Goal: Task Accomplishment & Management: Manage account settings

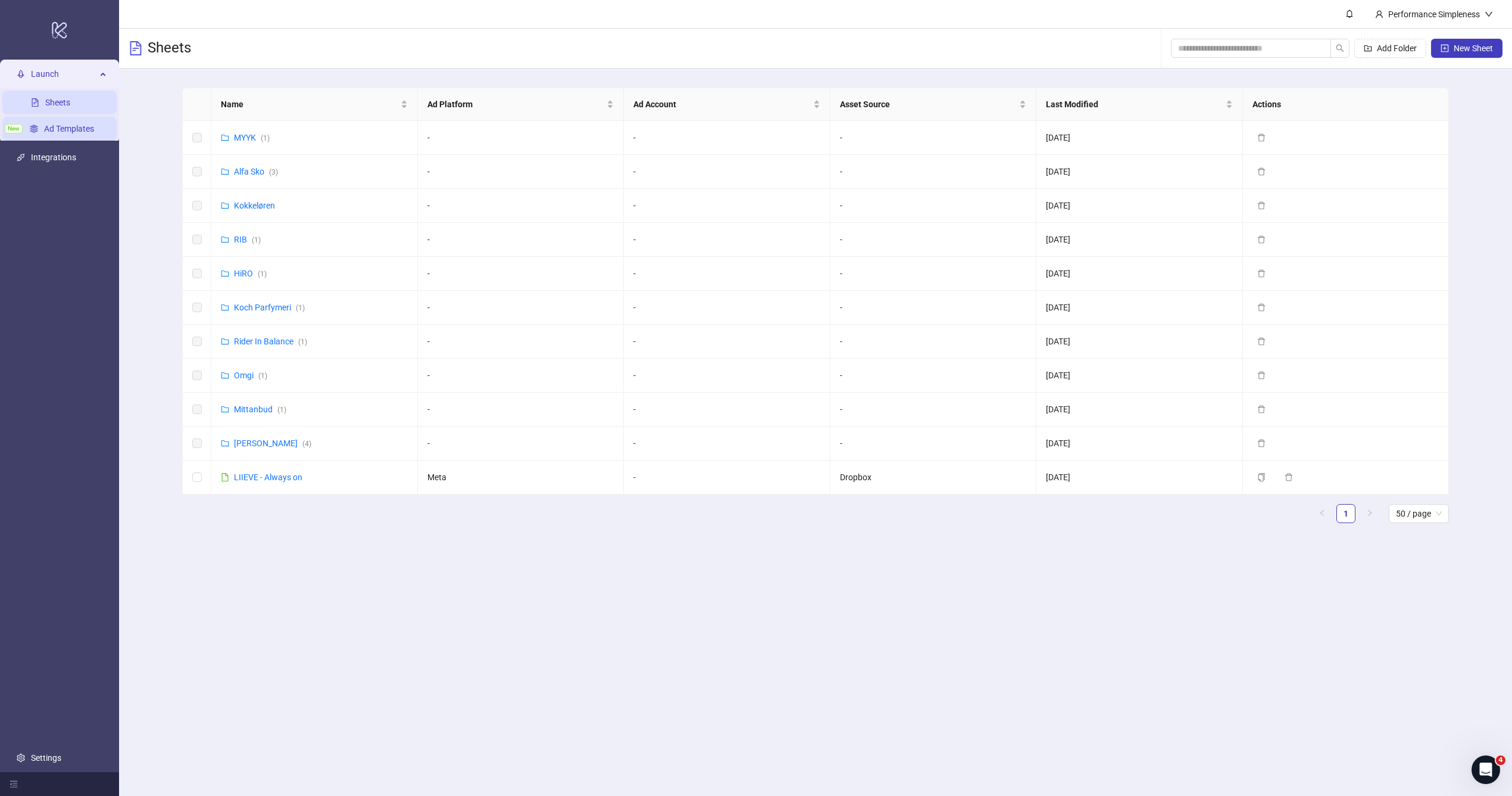
click at [58, 124] on link "Ad Templates" at bounding box center [68, 129] width 50 height 9
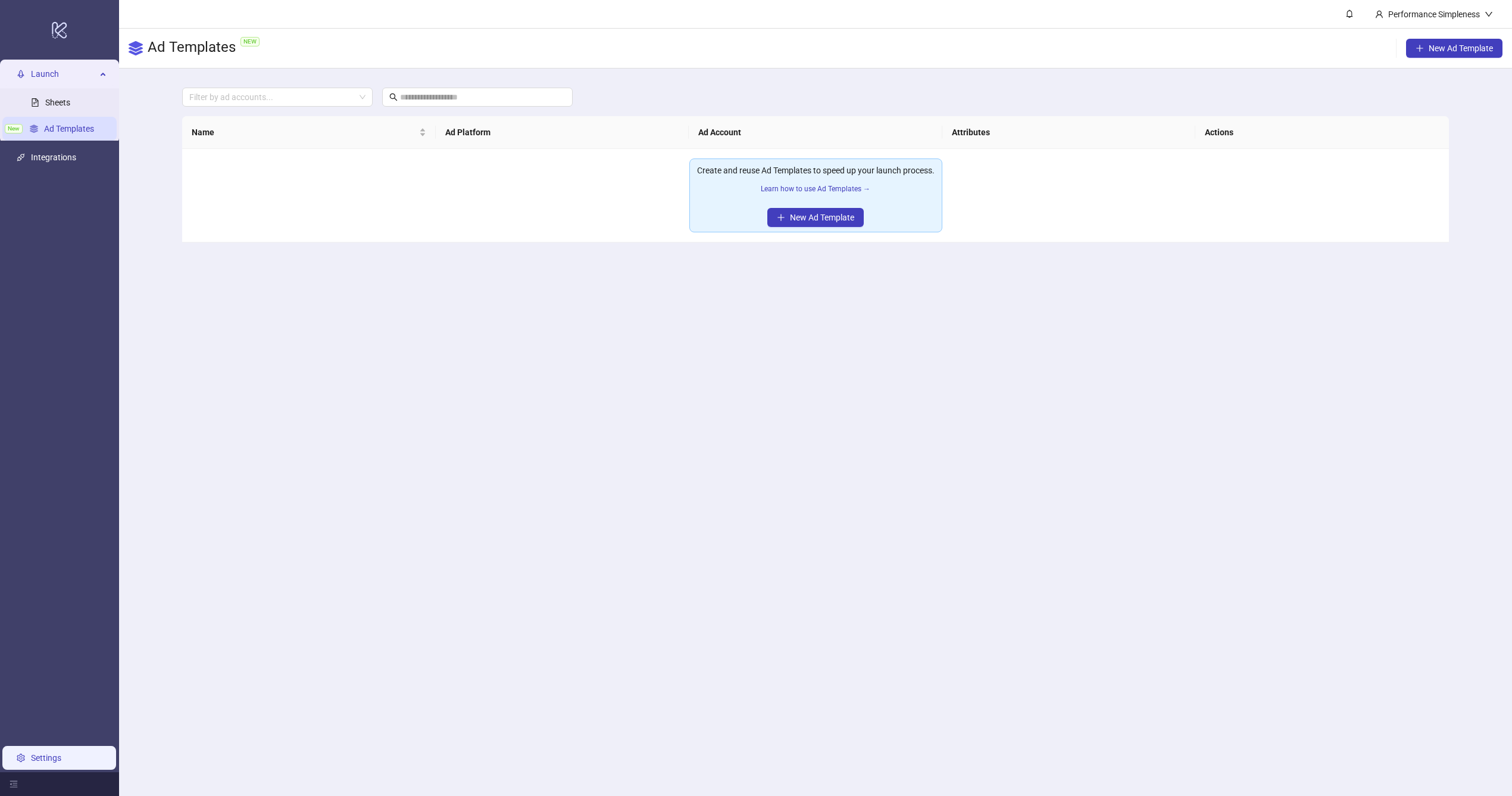
click at [61, 753] on link "Settings" at bounding box center [46, 758] width 30 height 9
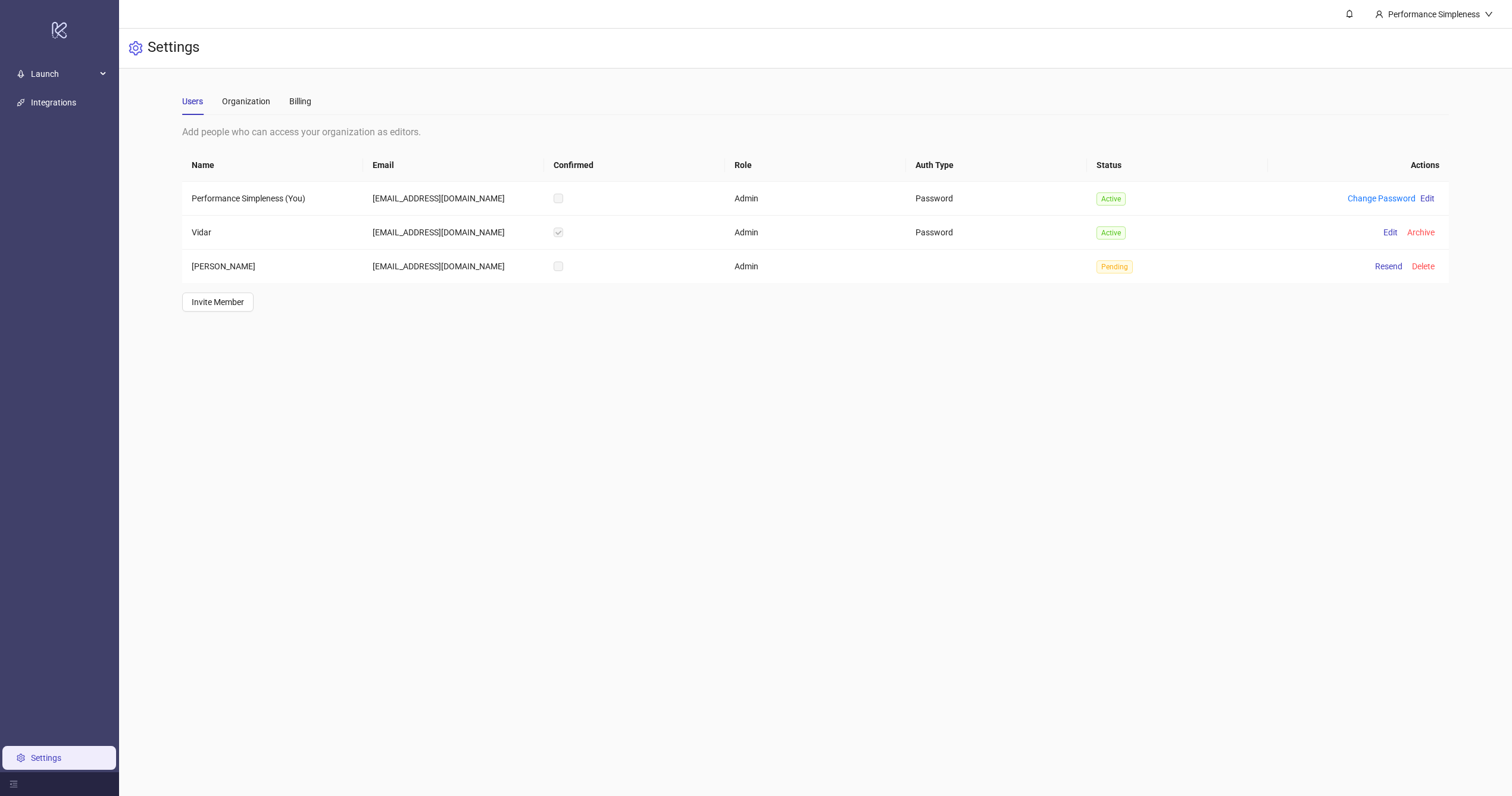
click at [322, 108] on div "Users Organization Billing" at bounding box center [816, 101] width 1267 height 27
click at [303, 90] on div "Billing" at bounding box center [300, 101] width 22 height 27
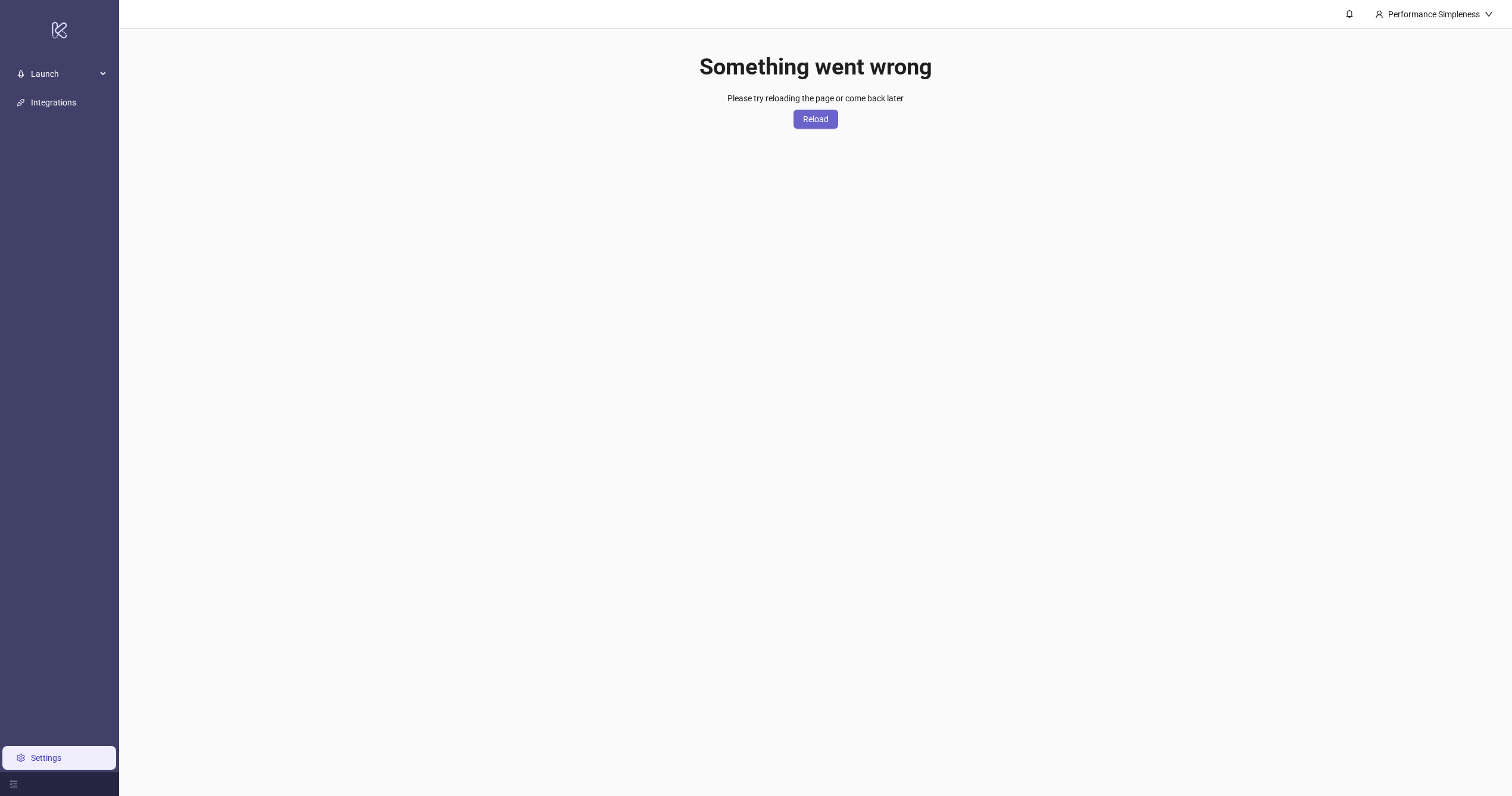
click at [821, 109] on button "Reload" at bounding box center [816, 119] width 45 height 19
click at [40, 753] on link "Settings" at bounding box center [46, 758] width 30 height 9
click at [31, 757] on link "Settings" at bounding box center [46, 758] width 30 height 9
click at [807, 119] on span "Reload" at bounding box center [816, 119] width 26 height 9
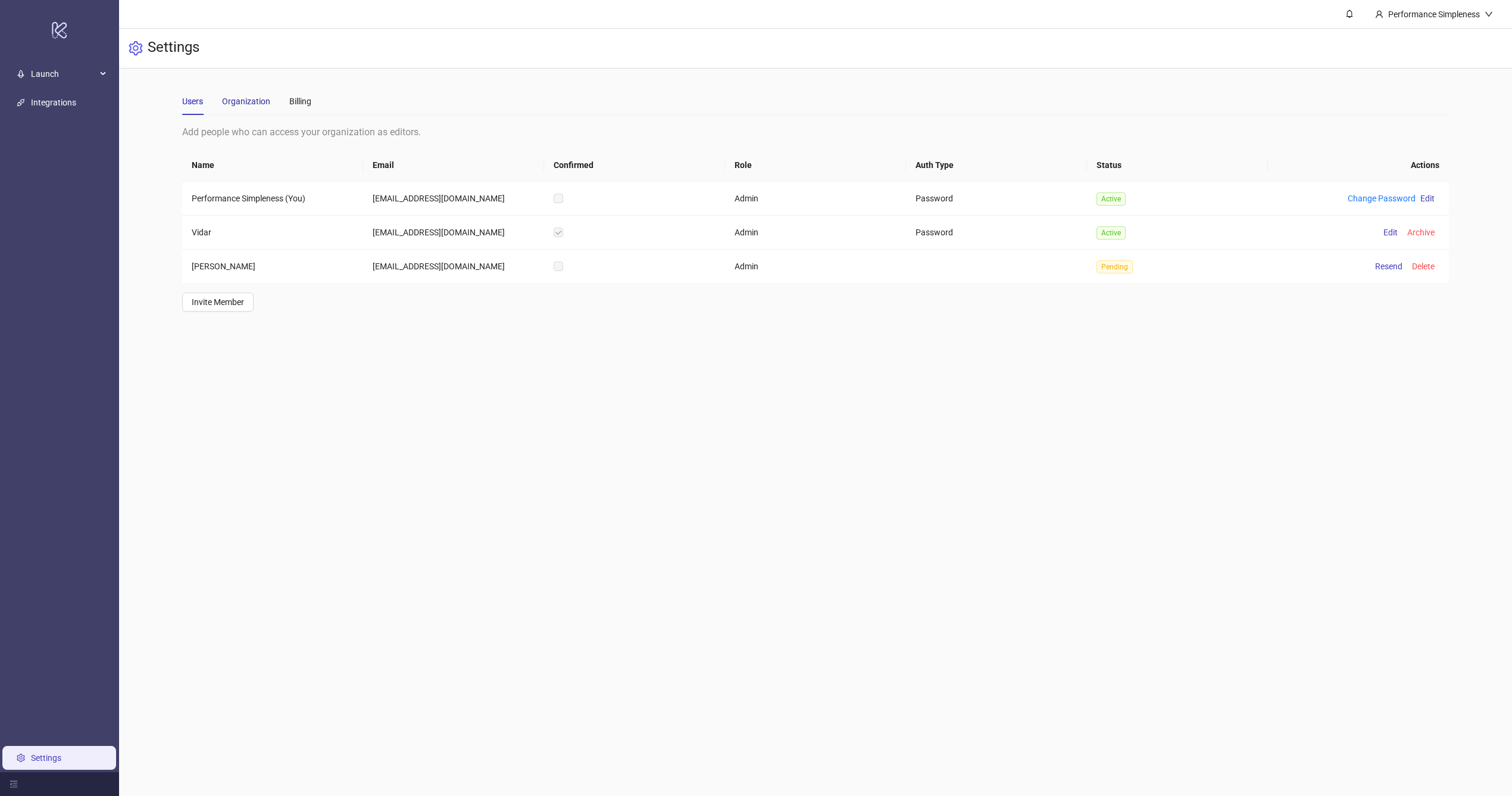
click at [249, 100] on div "Organization" at bounding box center [246, 101] width 48 height 13
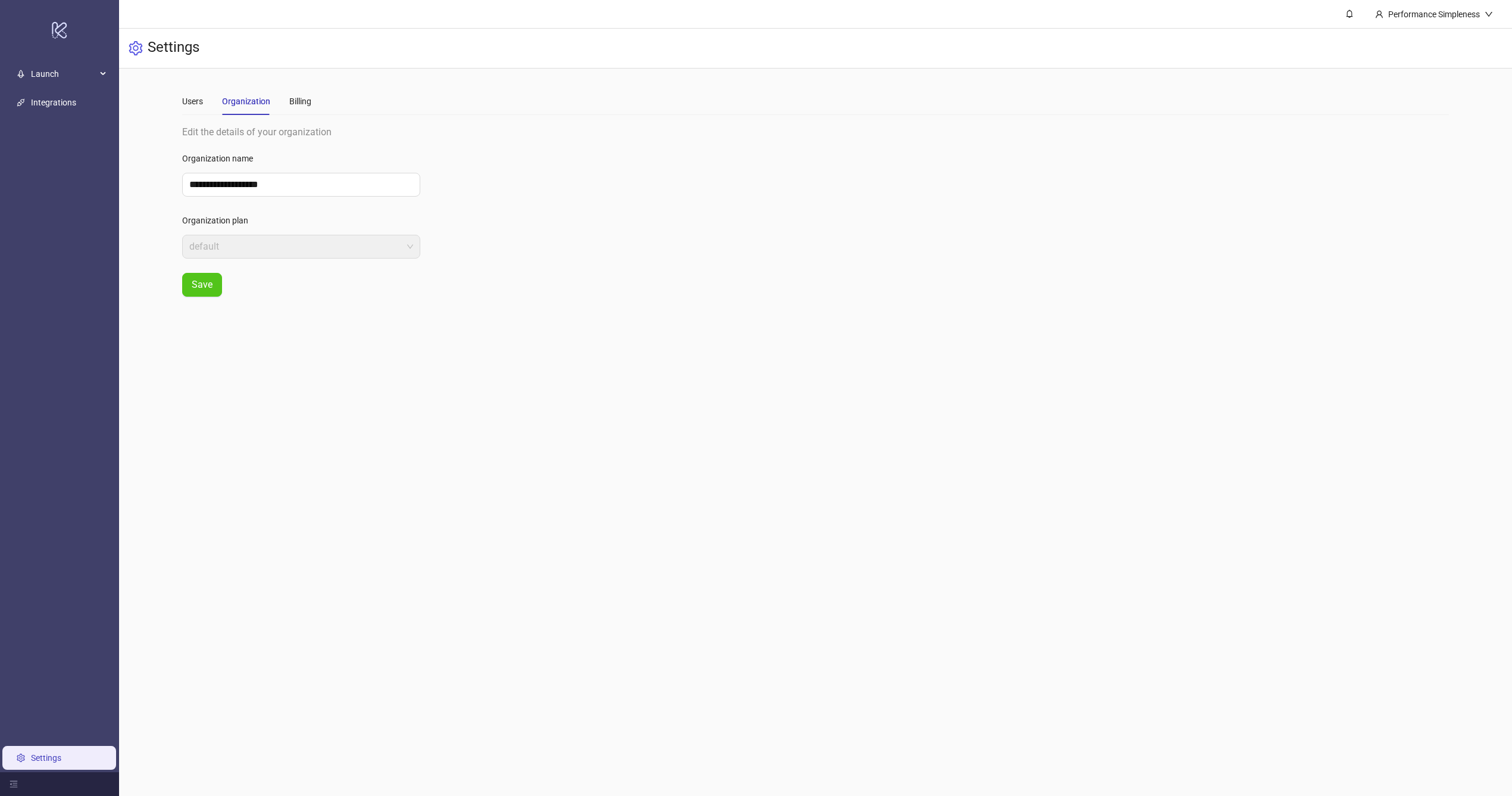
click at [170, 99] on div "**********" at bounding box center [816, 191] width 1394 height 247
click at [189, 100] on div "Users" at bounding box center [192, 101] width 21 height 13
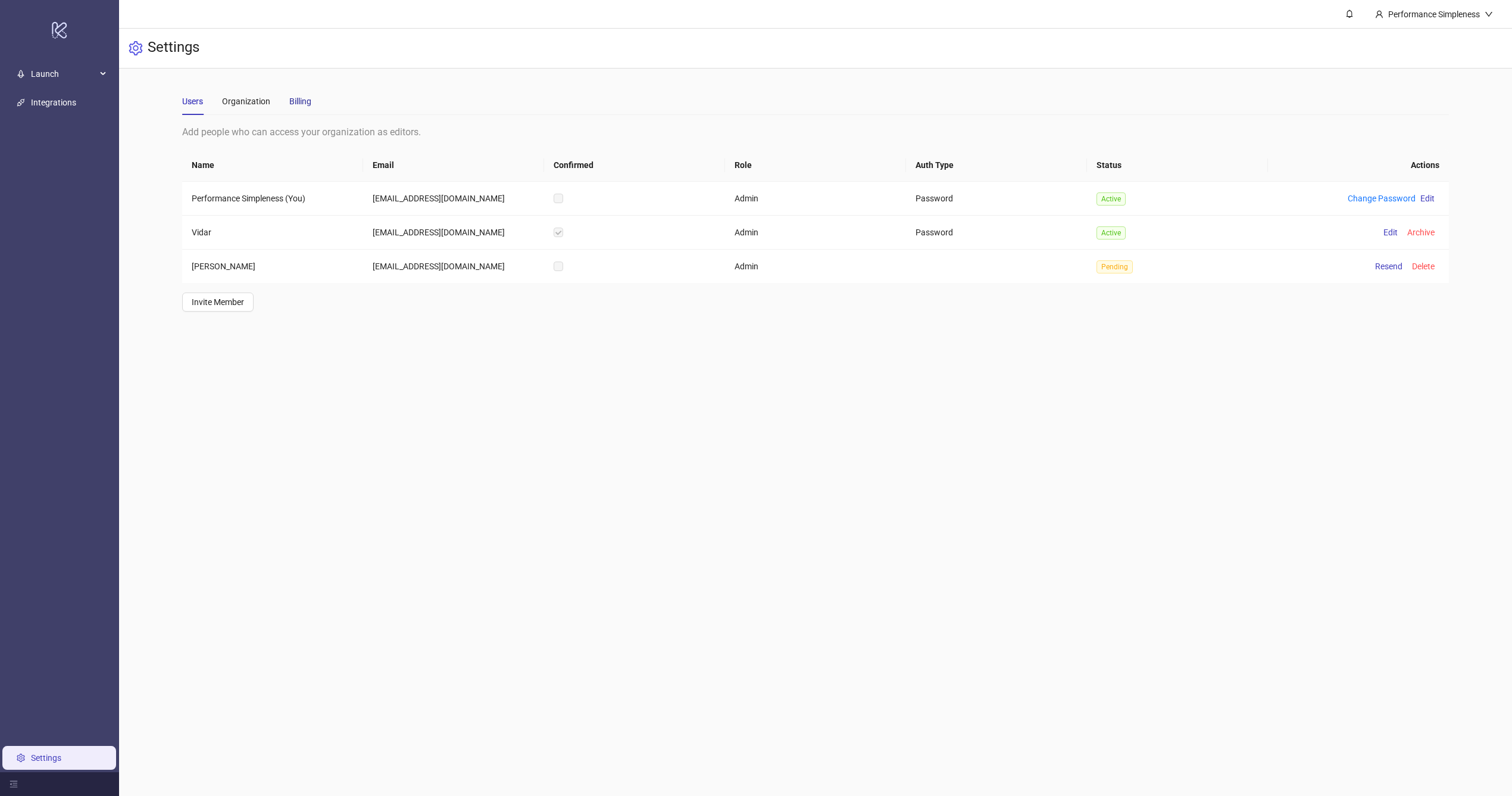
click at [291, 96] on div "Billing" at bounding box center [300, 101] width 22 height 13
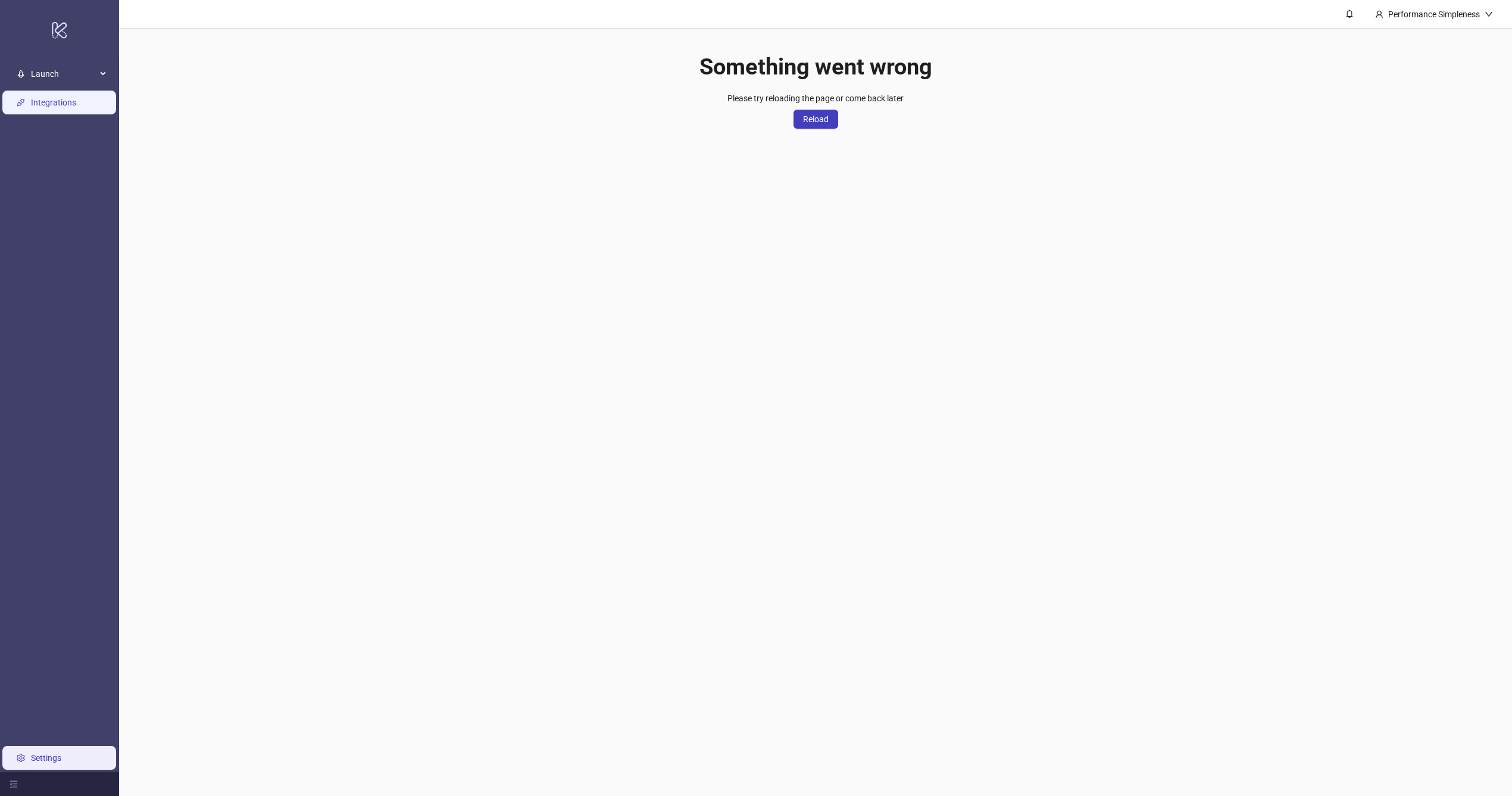
click at [49, 98] on link "Integrations" at bounding box center [54, 102] width 46 height 9
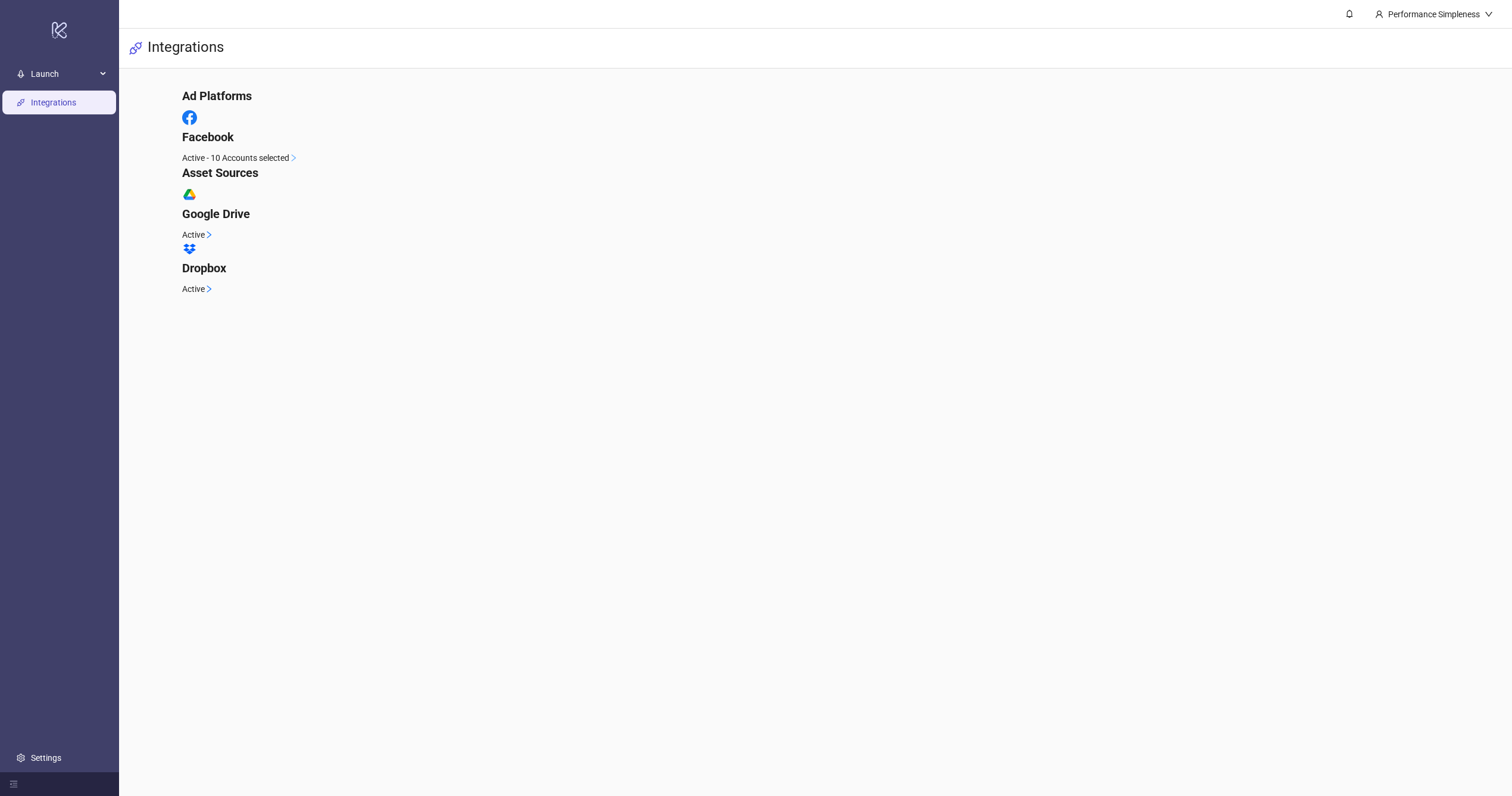
click at [482, 145] on div "Facebook" at bounding box center [816, 128] width 1267 height 36
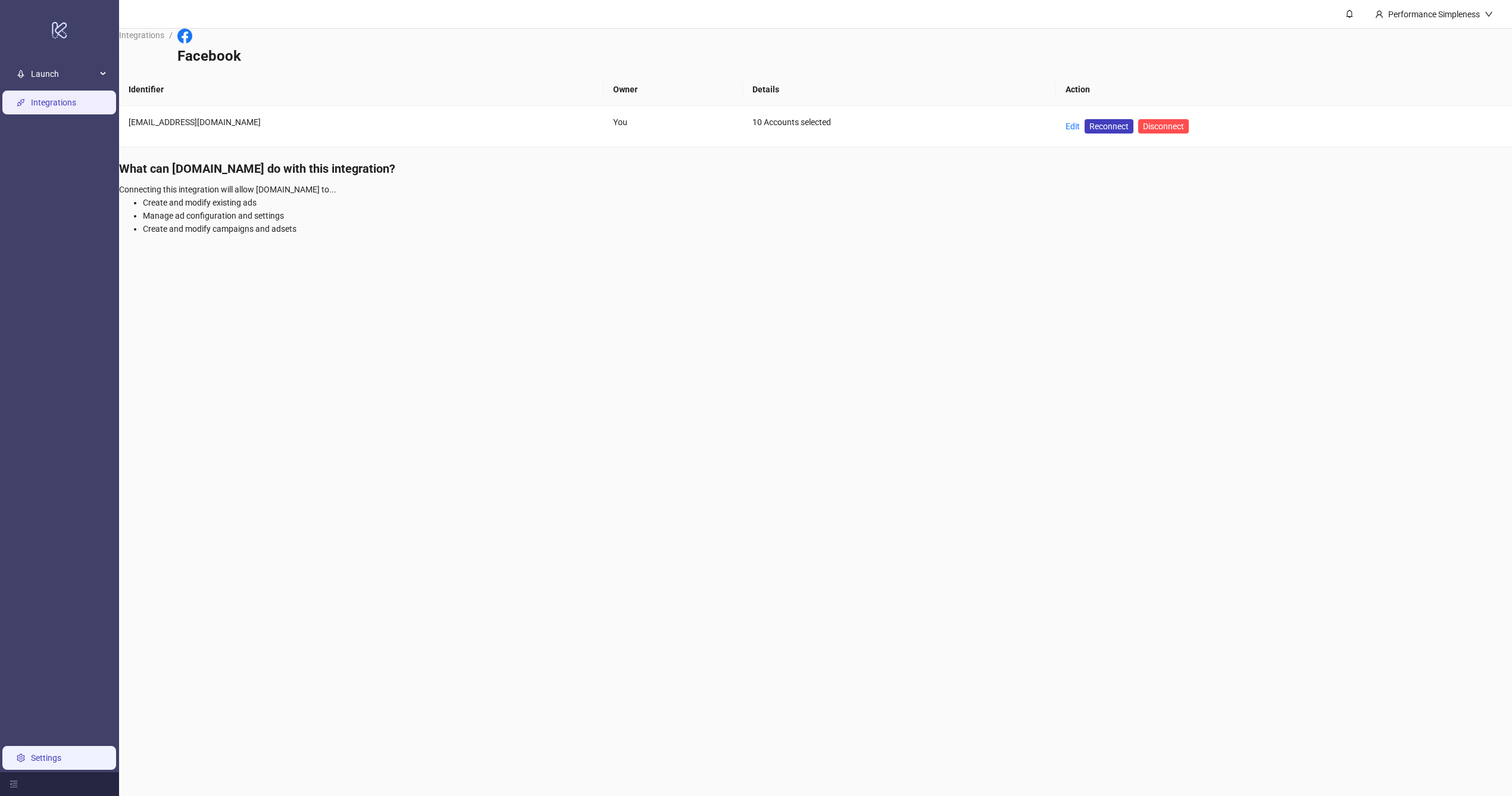
click at [61, 753] on link "Settings" at bounding box center [46, 758] width 30 height 9
